Goal: Purchase product/service

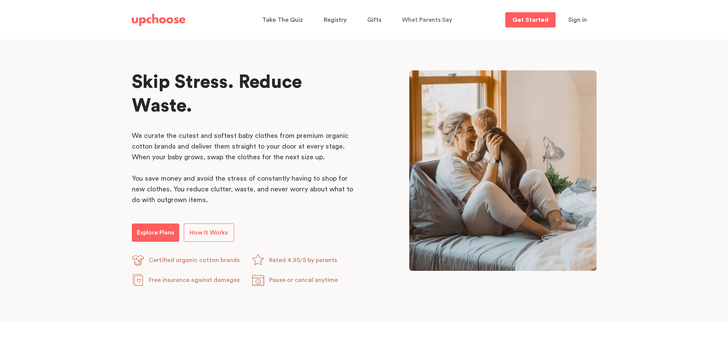
scroll to position [382, 0]
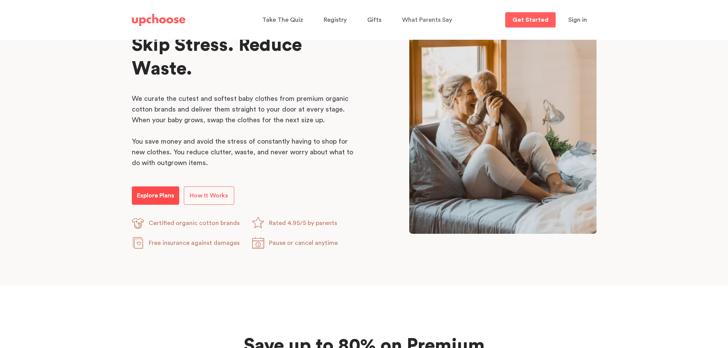
click at [156, 191] on p "Explore Plans" at bounding box center [155, 195] width 37 height 9
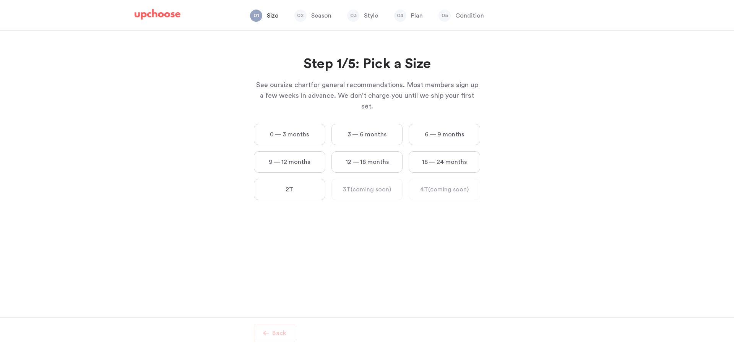
click at [421, 124] on label "6 — 9 months" at bounding box center [444, 134] width 71 height 21
click at [0, 0] on months "6 — 9 months" at bounding box center [0, 0] width 0 height 0
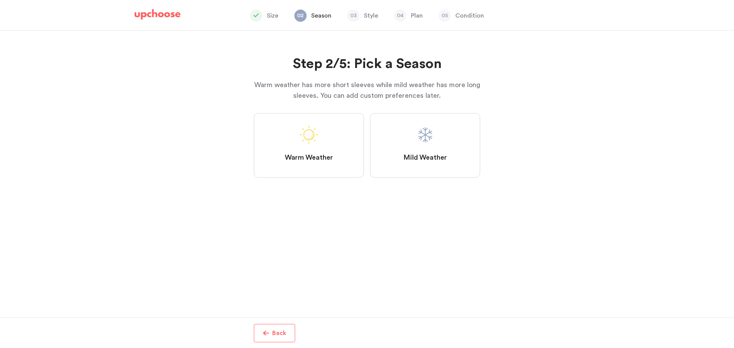
click at [396, 154] on label "Mild Weather" at bounding box center [425, 145] width 110 height 65
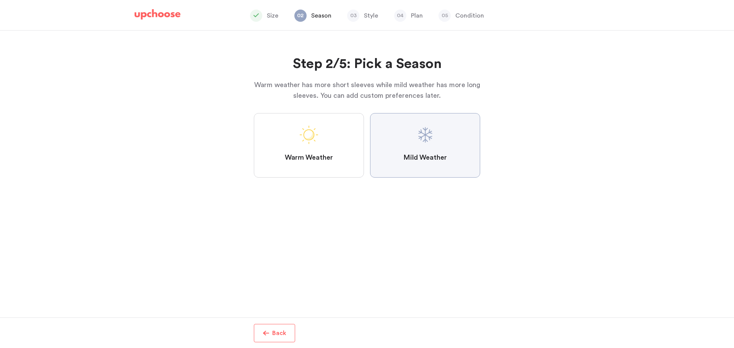
click at [0, 0] on Weather "Mild Weather" at bounding box center [0, 0] width 0 height 0
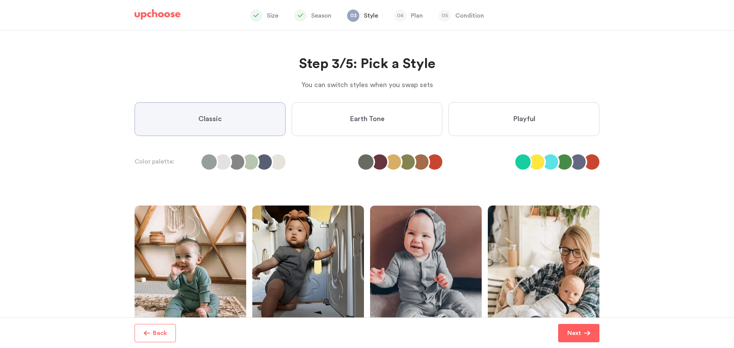
click at [398, 121] on label "Earth Tone" at bounding box center [367, 119] width 151 height 34
click at [0, 0] on Tone "Earth Tone" at bounding box center [0, 0] width 0 height 0
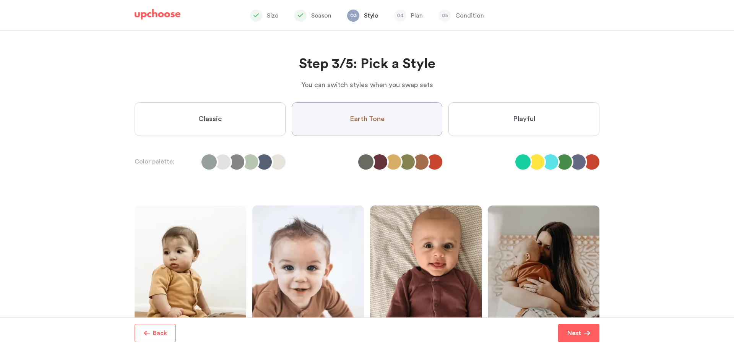
click at [497, 103] on label "Playful" at bounding box center [523, 119] width 151 height 34
click at [0, 0] on input "Playful" at bounding box center [0, 0] width 0 height 0
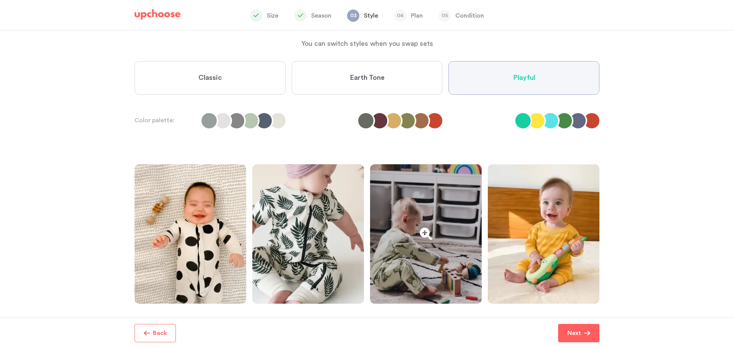
scroll to position [55, 0]
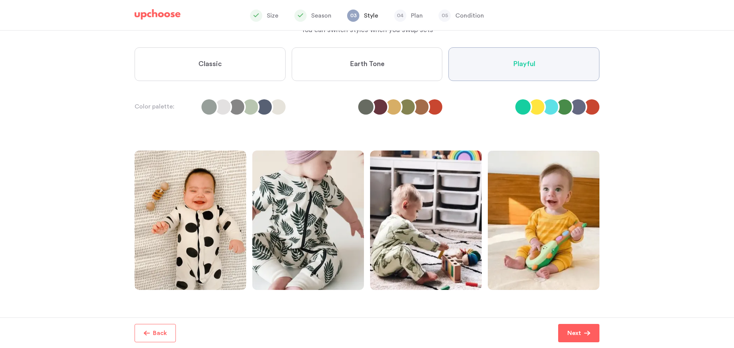
click at [255, 103] on li at bounding box center [250, 106] width 15 height 15
click at [254, 103] on li at bounding box center [250, 106] width 15 height 15
click at [251, 104] on li at bounding box center [250, 106] width 15 height 15
click at [205, 109] on li at bounding box center [208, 106] width 15 height 15
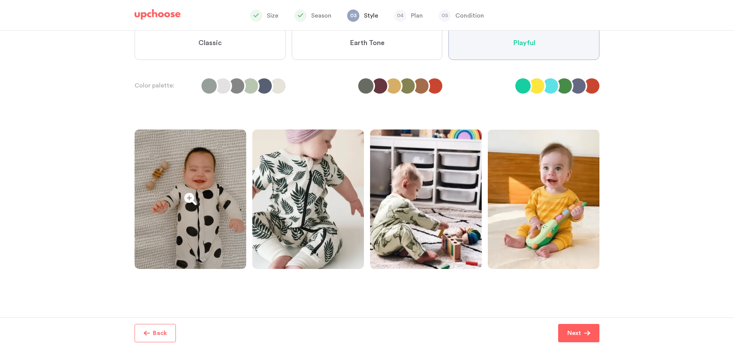
scroll to position [93, 0]
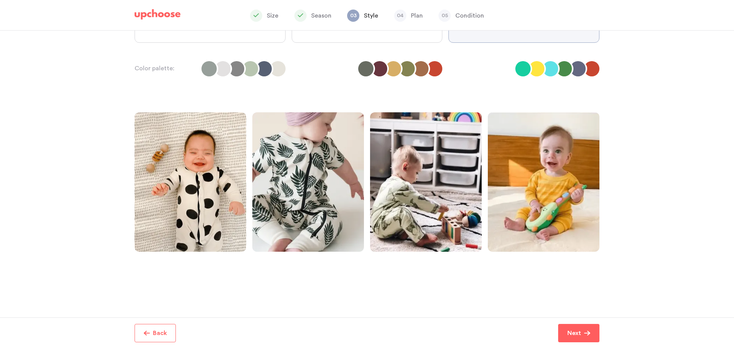
click at [159, 70] on div at bounding box center [210, 68] width 151 height 15
click at [598, 336] on button "Next" at bounding box center [578, 333] width 41 height 18
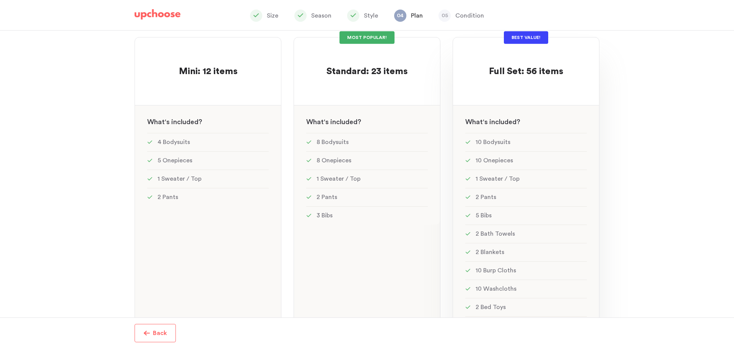
scroll to position [38, 0]
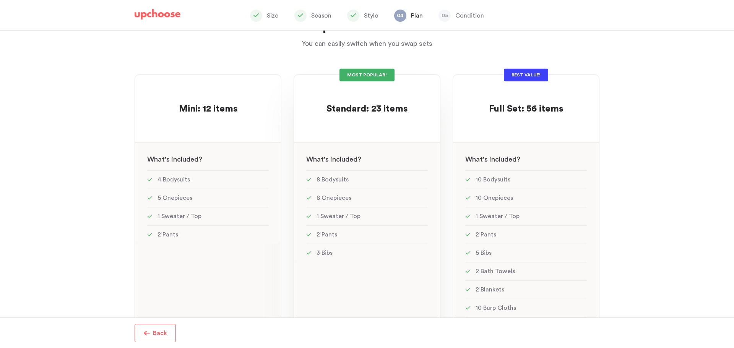
click at [386, 131] on div "MOST POPULAR! Standard: 23 items Standard: 23 items See w W hat's included ? 8 …" at bounding box center [367, 228] width 147 height 306
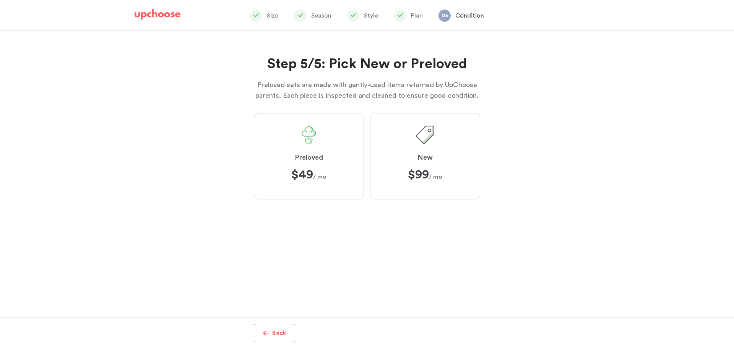
click at [352, 138] on label "Preloved $49 $49 / mo" at bounding box center [309, 156] width 110 height 86
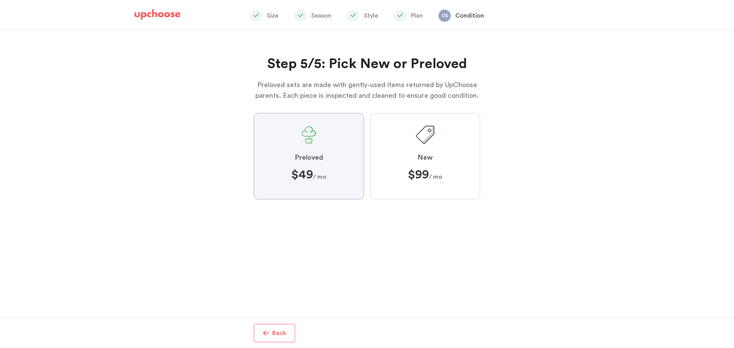
click at [0, 0] on input "Preloved $49 $49 / mo" at bounding box center [0, 0] width 0 height 0
